Goal: Task Accomplishment & Management: Use online tool/utility

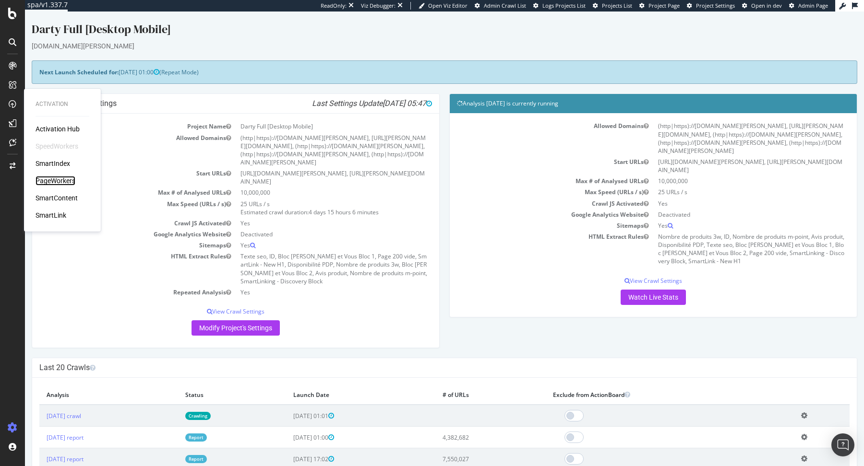
click at [51, 181] on div "PageWorkers" at bounding box center [56, 181] width 40 height 10
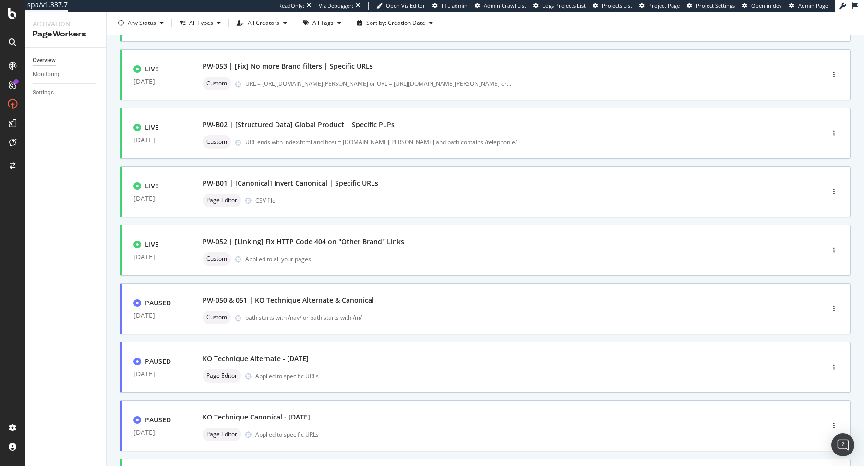
scroll to position [170, 0]
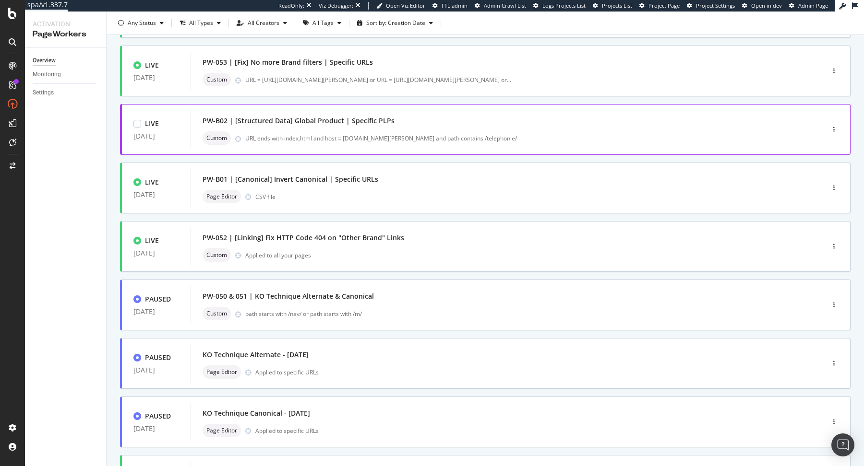
click at [366, 126] on div "PW-B02 | [Structured Data] Global Product | Specific PLPs" at bounding box center [492, 120] width 581 height 13
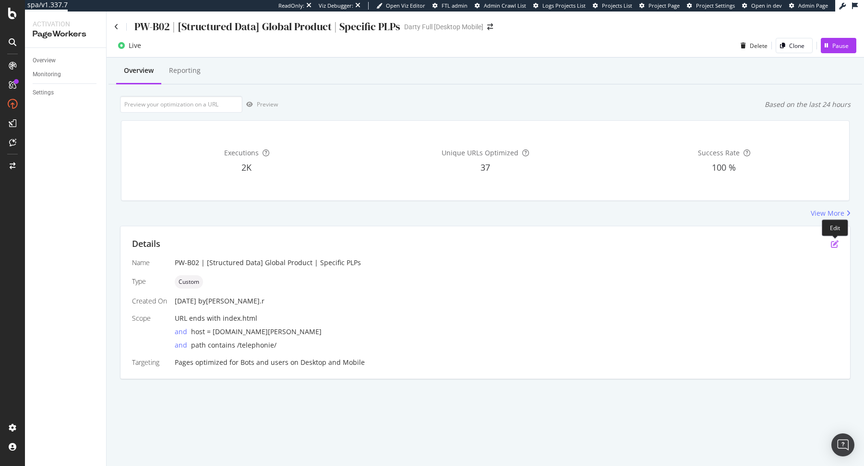
click at [830, 243] on icon "pen-to-square" at bounding box center [834, 244] width 8 height 8
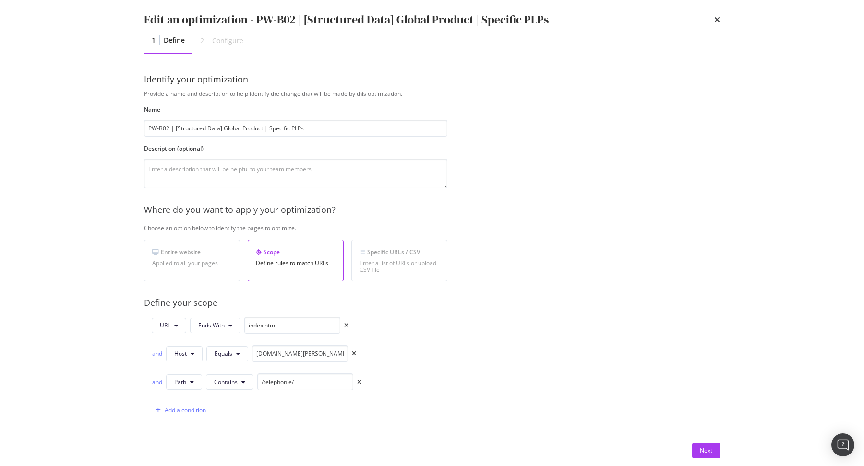
click at [183, 332] on div "URL Ends With index.html" at bounding box center [250, 325] width 197 height 17
click at [170, 323] on span "URL" at bounding box center [165, 325] width 11 height 8
click at [171, 401] on div "Path" at bounding box center [176, 397] width 49 height 14
click at [265, 384] on input "/telephonie/" at bounding box center [305, 382] width 96 height 17
paste input "/nav/achat/"
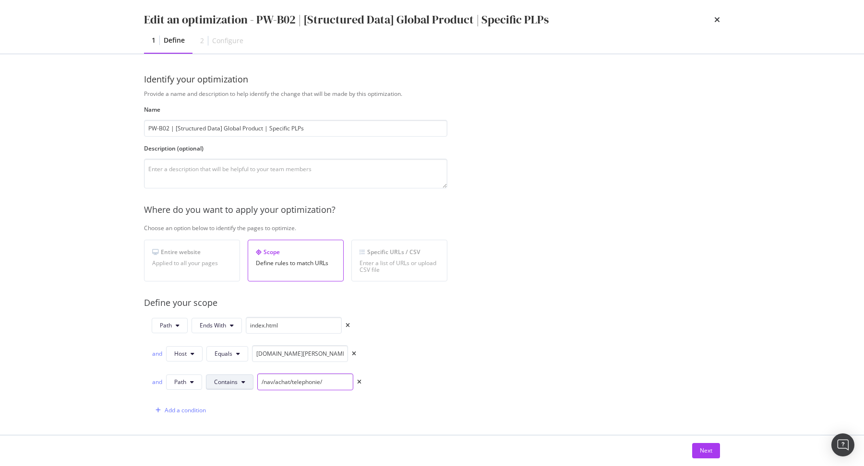
type input "/nav/achat/telephonie/"
click at [228, 378] on span "Contains" at bounding box center [226, 382] width 24 height 8
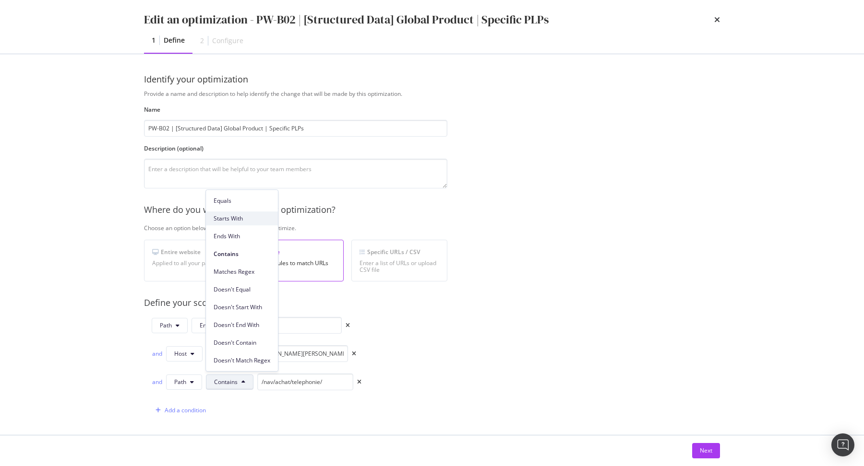
click at [237, 213] on div "Starts With" at bounding box center [242, 219] width 72 height 14
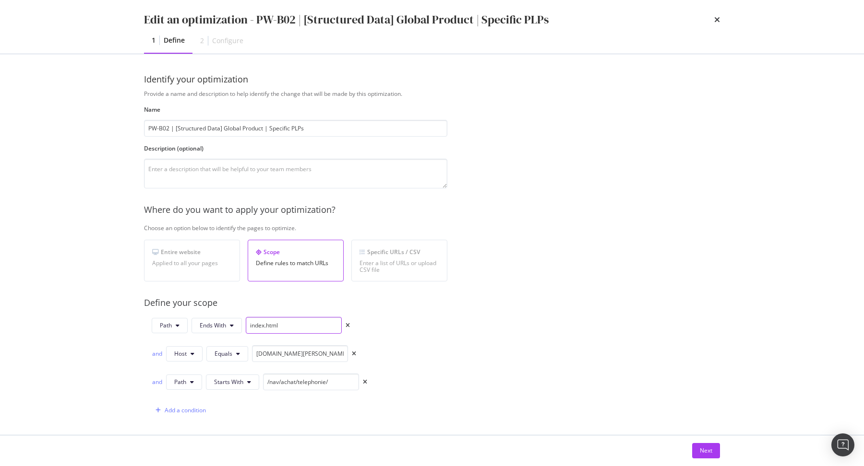
click at [259, 325] on input "index.html" at bounding box center [294, 325] width 96 height 17
type input ".html"
click at [712, 449] on button "Next" at bounding box center [706, 450] width 28 height 15
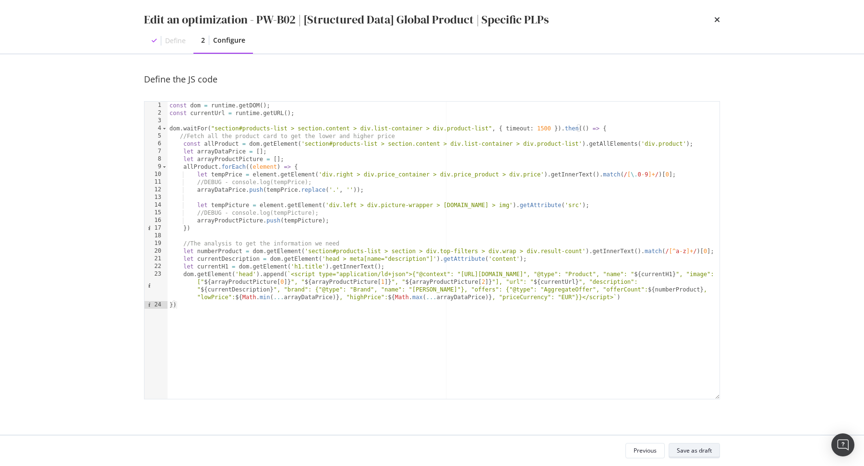
click at [680, 444] on div "Save as draft" at bounding box center [693, 450] width 35 height 13
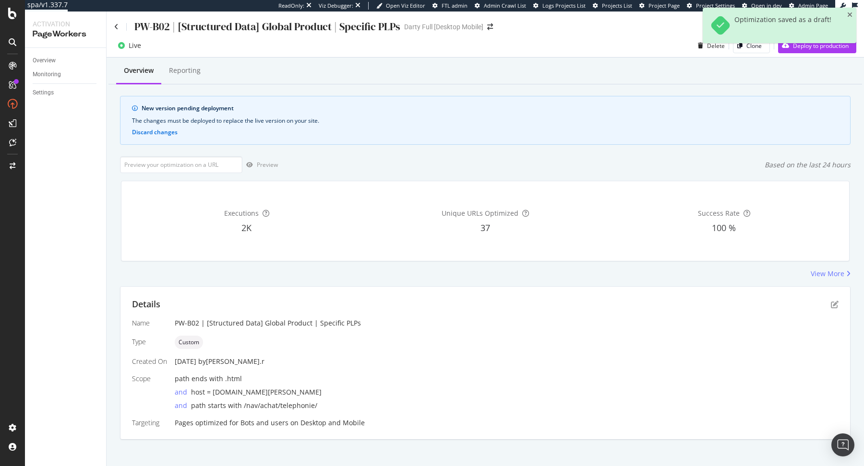
click at [810, 50] on div "Optimization saved as a draft!" at bounding box center [779, 29] width 154 height 43
click at [810, 51] on div "Deploy to production" at bounding box center [813, 45] width 71 height 14
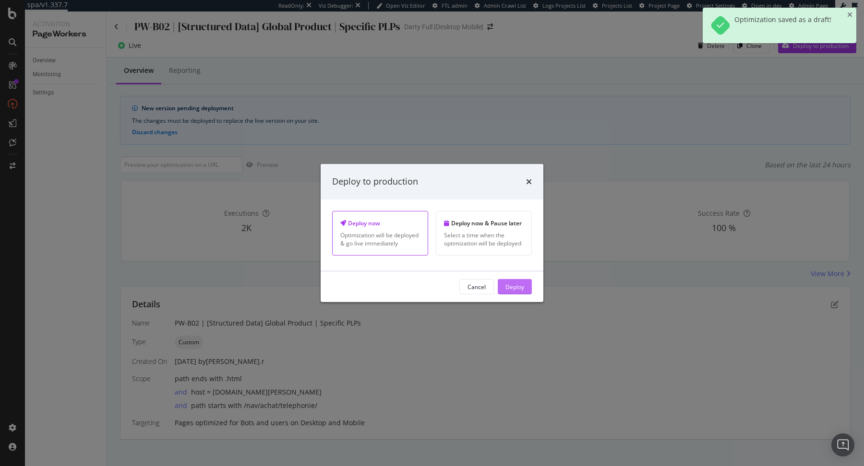
click at [518, 286] on div "Deploy" at bounding box center [514, 287] width 19 height 8
